Goal: Information Seeking & Learning: Learn about a topic

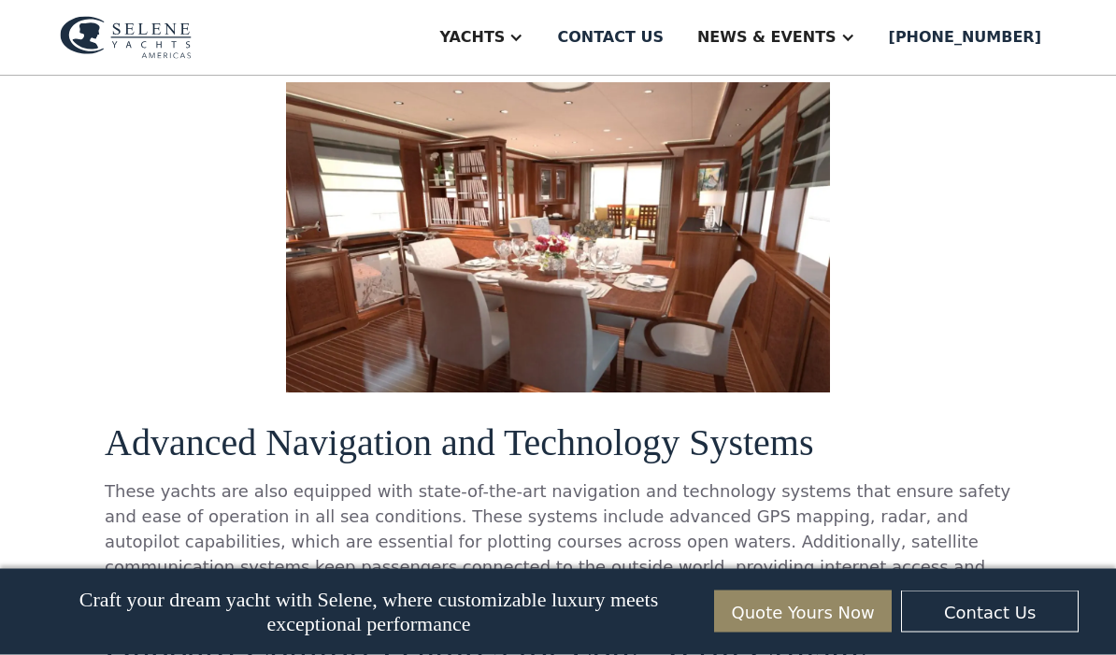
scroll to position [4084, 0]
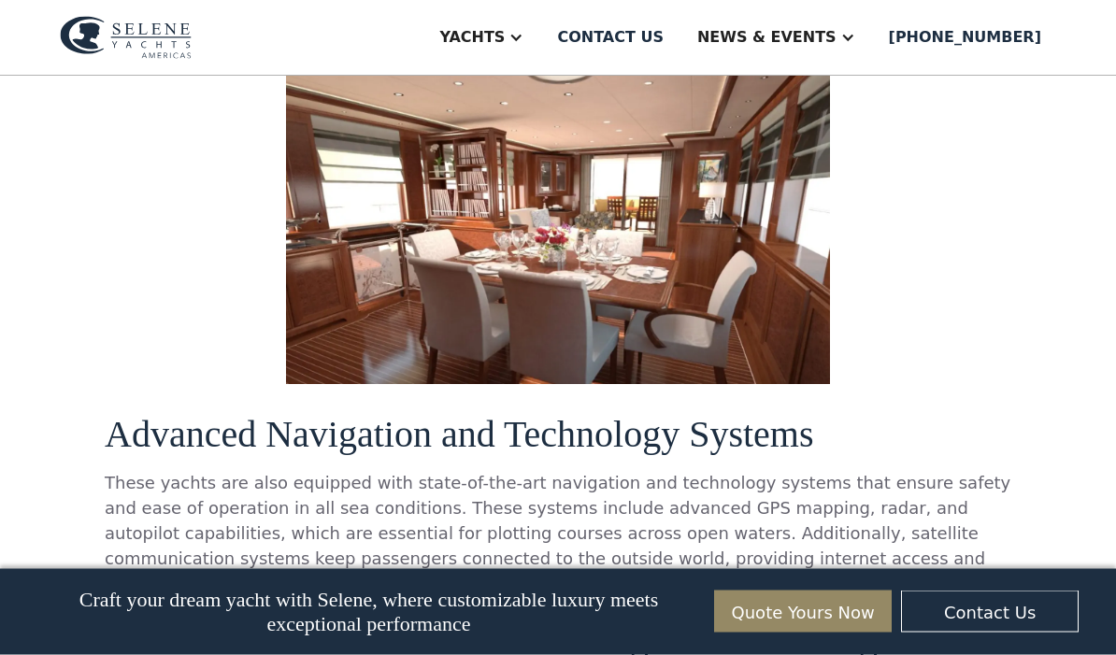
click at [505, 36] on div "Yachts" at bounding box center [471, 37] width 65 height 22
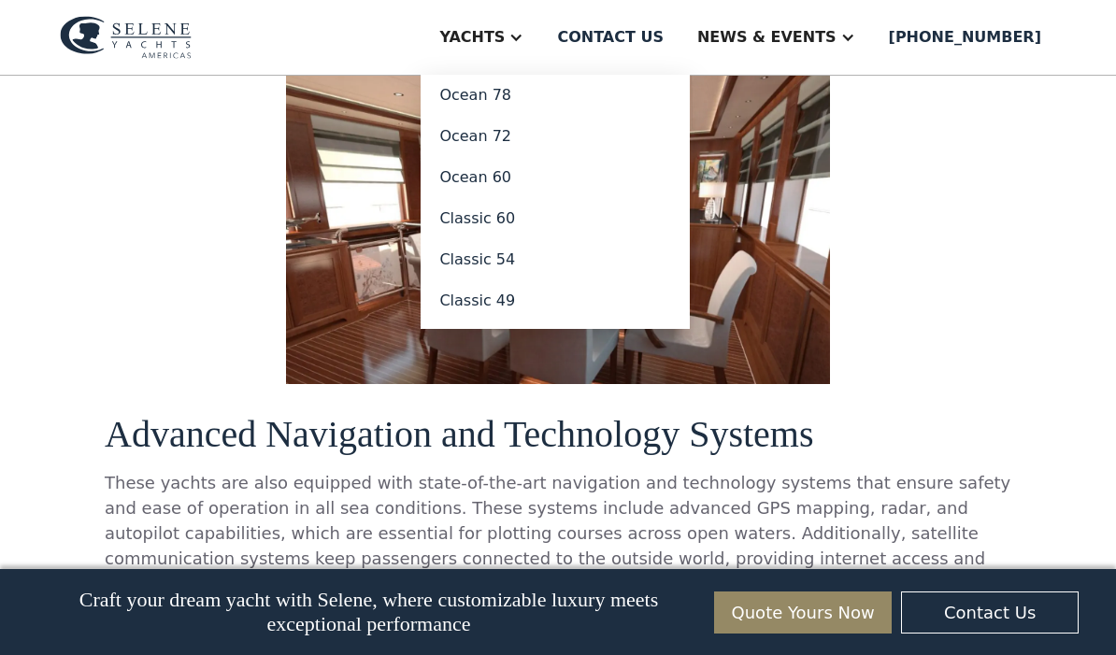
click at [539, 179] on link "Ocean 60" at bounding box center [555, 177] width 269 height 41
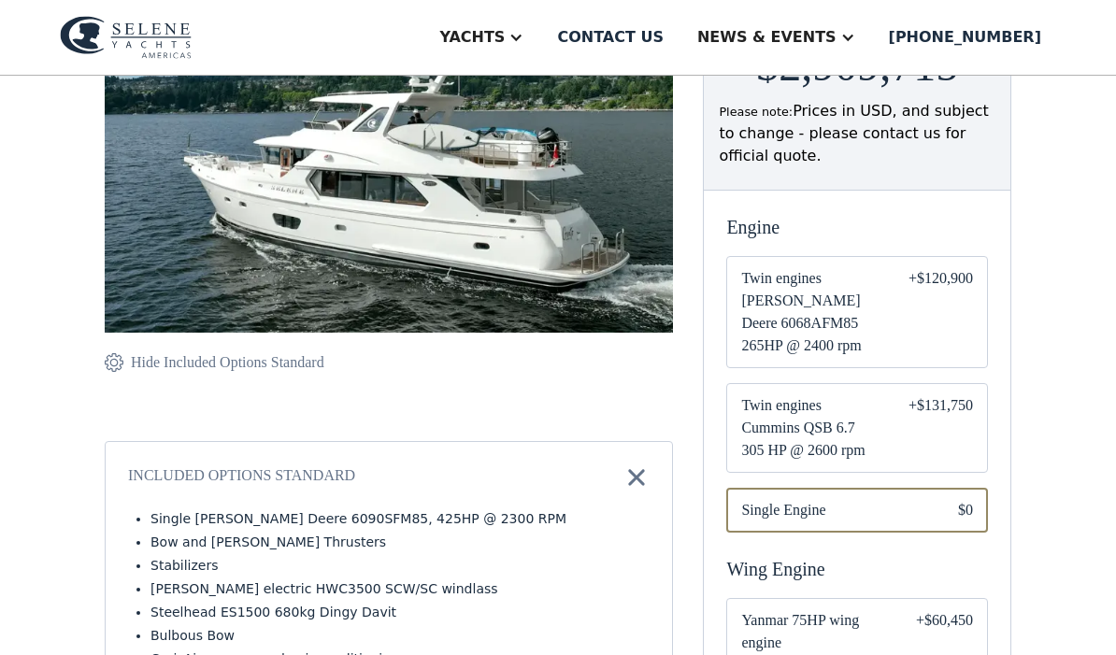
scroll to position [312, 0]
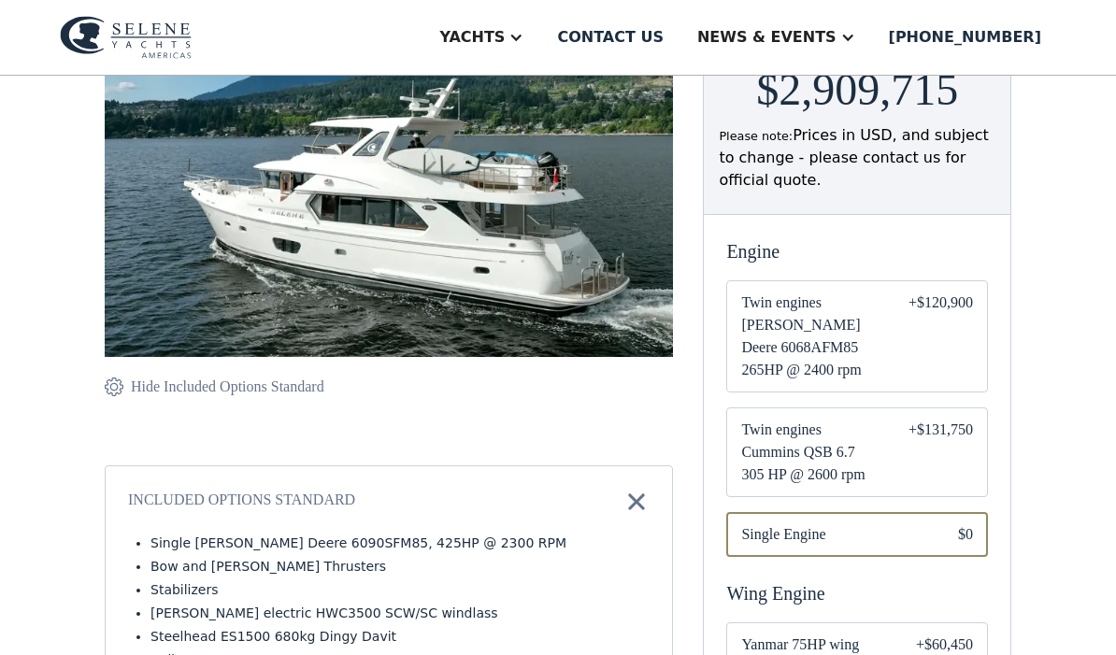
click at [505, 34] on div "Yachts" at bounding box center [471, 37] width 65 height 22
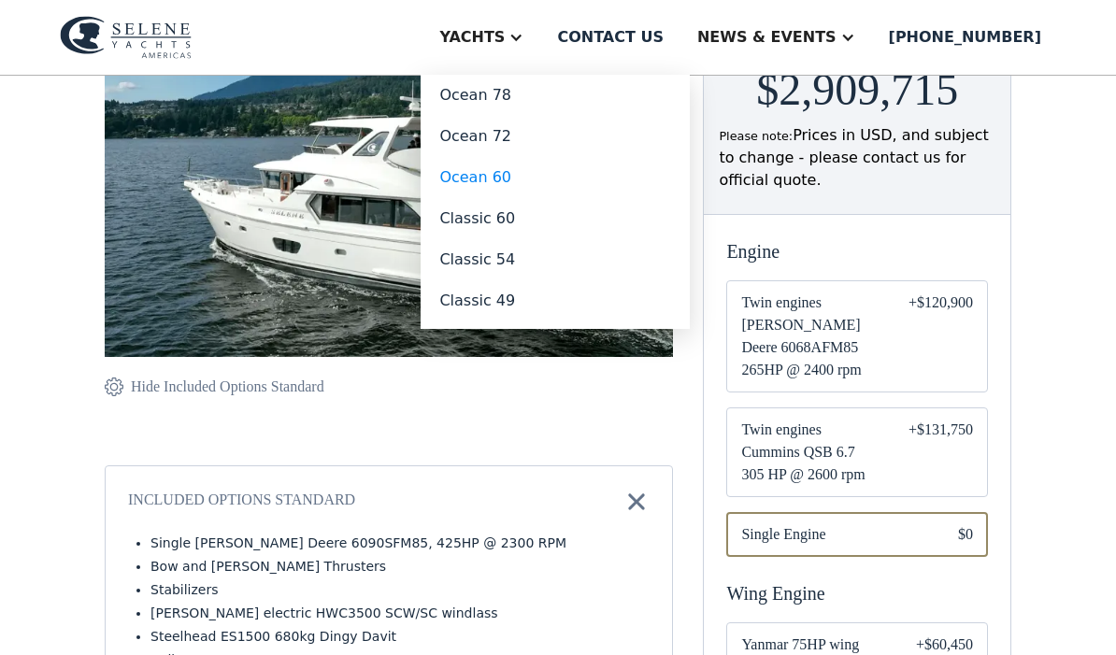
click at [548, 227] on link "Classic 60" at bounding box center [555, 218] width 269 height 41
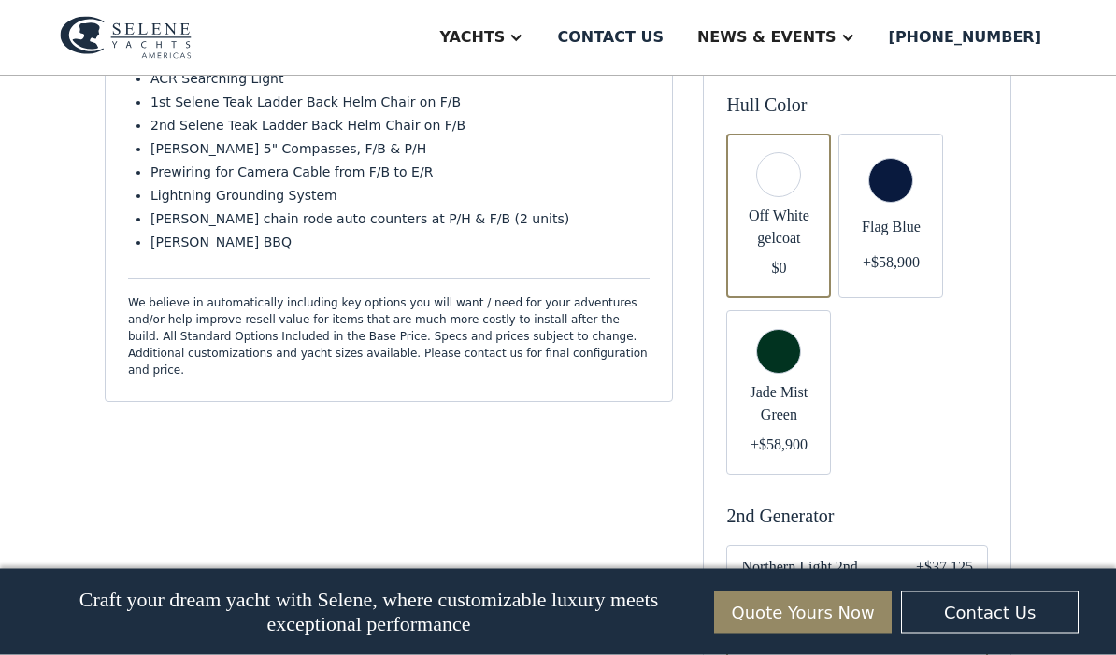
scroll to position [1165, 0]
click at [891, 160] on div "Email Form" at bounding box center [891, 215] width 105 height 165
